Goal: Task Accomplishment & Management: Complete application form

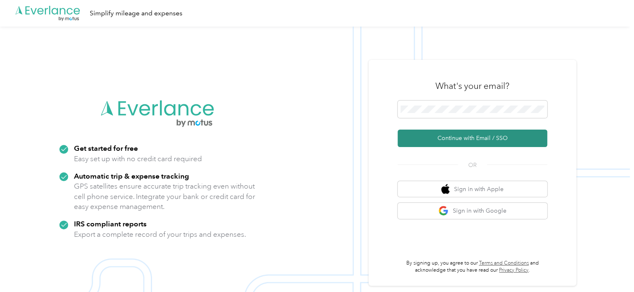
click at [457, 138] on button "Continue with Email / SSO" at bounding box center [473, 138] width 150 height 17
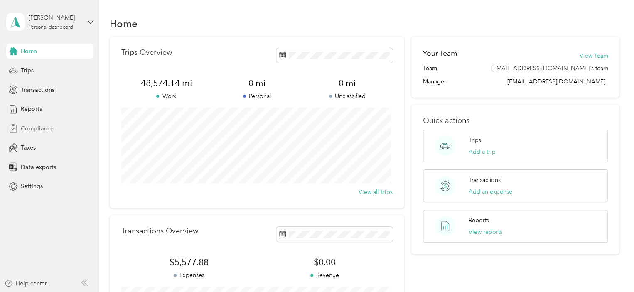
click at [42, 126] on span "Compliance" at bounding box center [37, 128] width 33 height 9
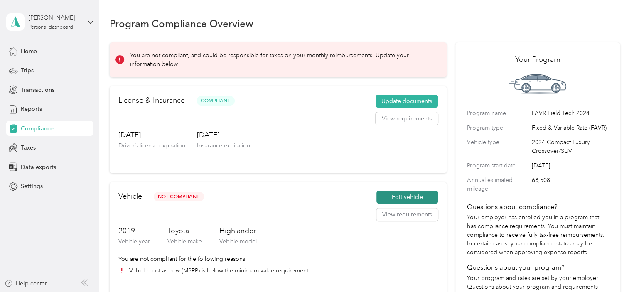
click at [411, 198] on button "Edit vehicle" at bounding box center [406, 197] width 61 height 13
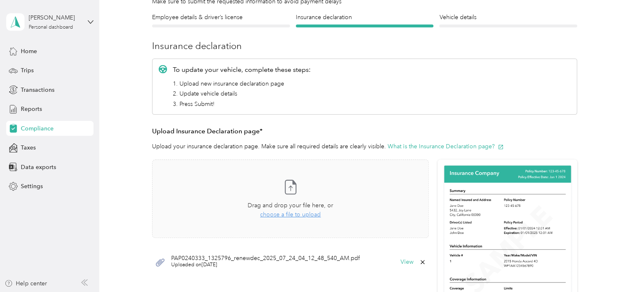
scroll to position [75, 0]
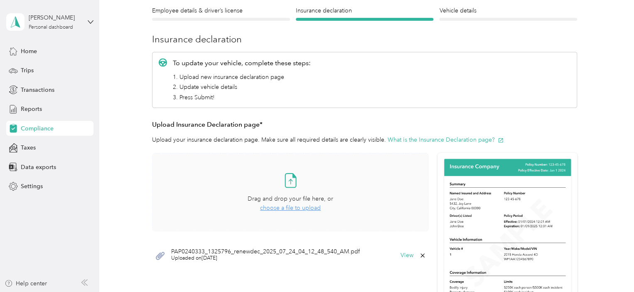
click at [272, 207] on span "choose a file to upload" at bounding box center [290, 207] width 61 height 7
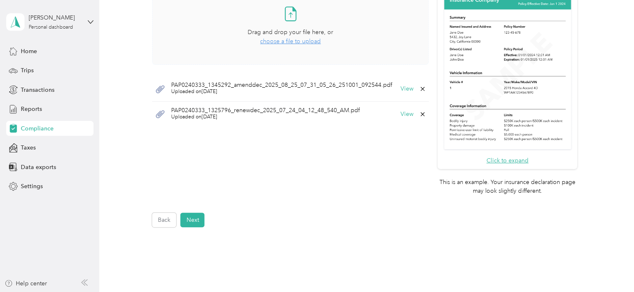
scroll to position [243, 0]
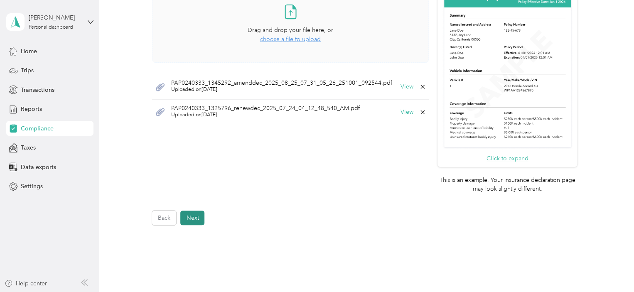
click at [199, 216] on button "Next" at bounding box center [192, 218] width 24 height 15
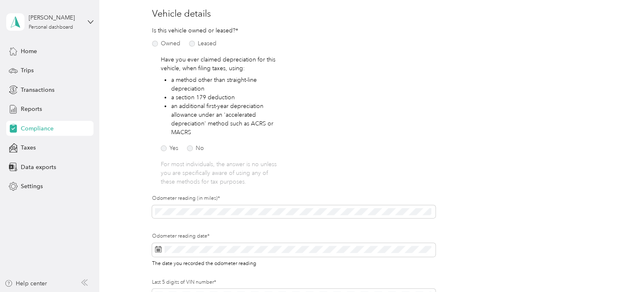
scroll to position [105, 0]
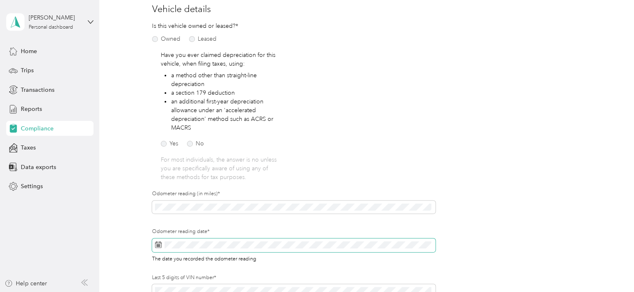
click at [155, 243] on icon at bounding box center [158, 243] width 6 height 0
click at [158, 246] on icon at bounding box center [158, 244] width 7 height 7
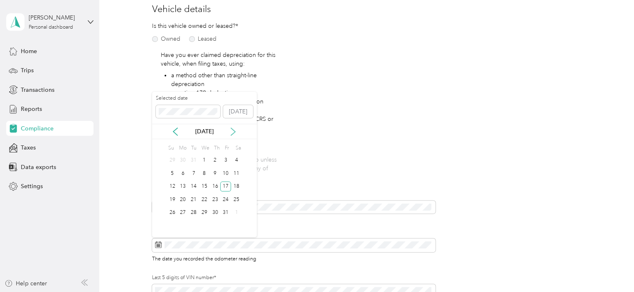
click at [233, 130] on icon at bounding box center [233, 132] width 8 height 8
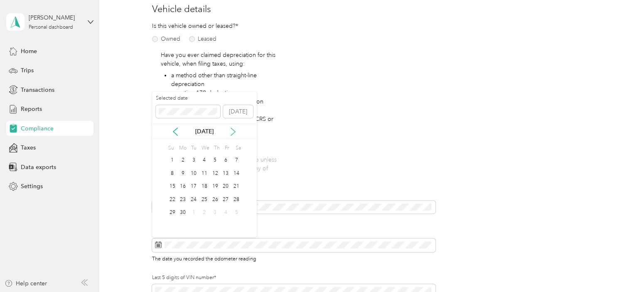
click at [233, 130] on icon at bounding box center [233, 132] width 8 height 8
click at [238, 108] on button "Today" at bounding box center [238, 111] width 30 height 13
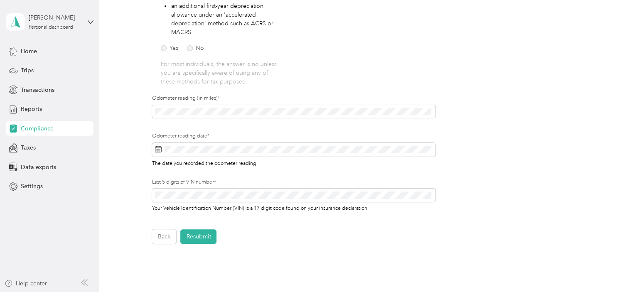
scroll to position [206, 0]
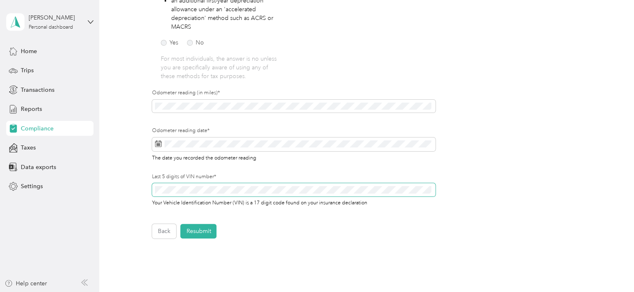
click at [150, 187] on div "Employee details & driver’s license License Insurance declaration Insurance Veh…" at bounding box center [365, 57] width 510 height 364
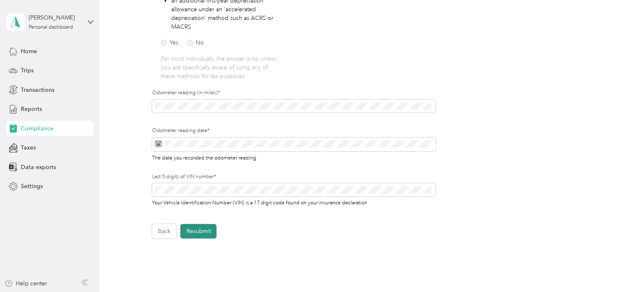
click at [208, 235] on button "Resubmit" at bounding box center [198, 231] width 36 height 15
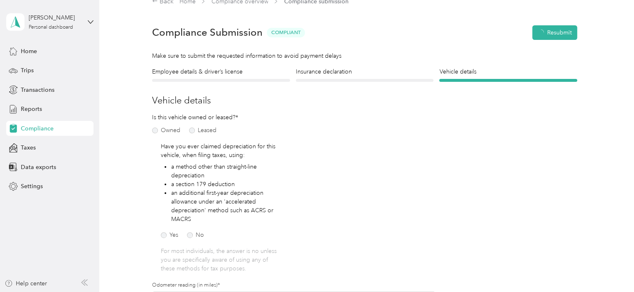
scroll to position [10, 0]
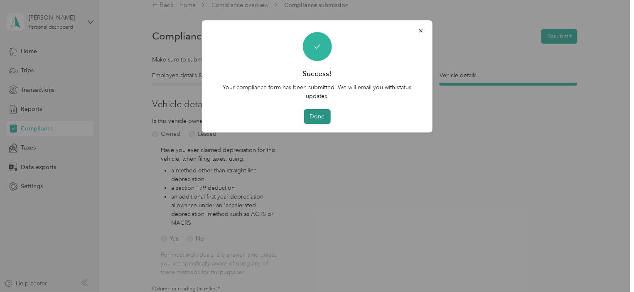
click at [319, 115] on button "Done" at bounding box center [317, 116] width 27 height 15
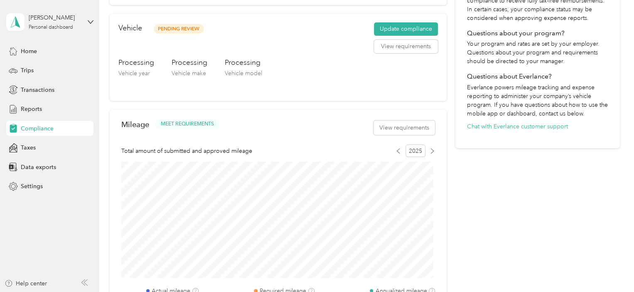
scroll to position [133, 0]
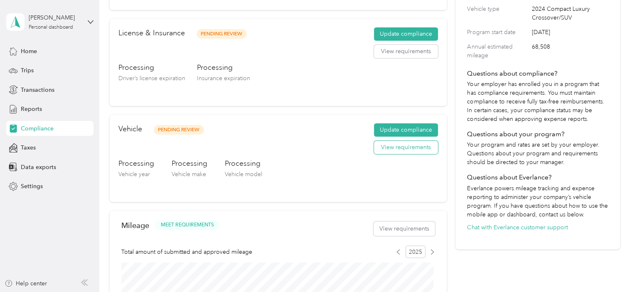
click at [383, 152] on button "View requirements" at bounding box center [406, 147] width 64 height 13
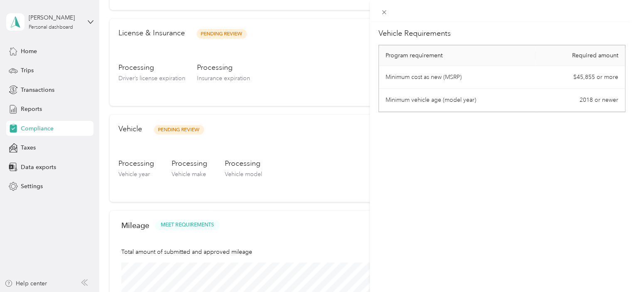
click at [334, 155] on div "Vehicle Requirements Program requirement Required amount Minimum cost as new (M…" at bounding box center [317, 146] width 634 height 292
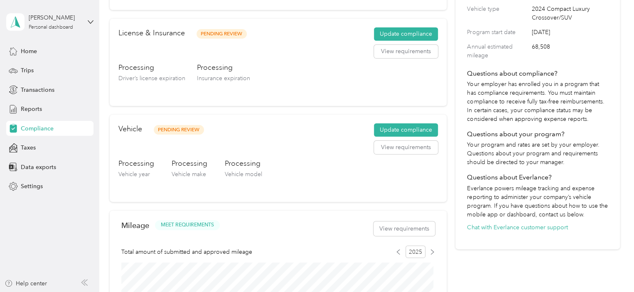
click at [0, 141] on aside "Neil M. Fugate Personal dashboard Home Trips Transactions Reports Compliance Ta…" at bounding box center [49, 146] width 99 height 292
